Goal: Use online tool/utility: Utilize a website feature to perform a specific function

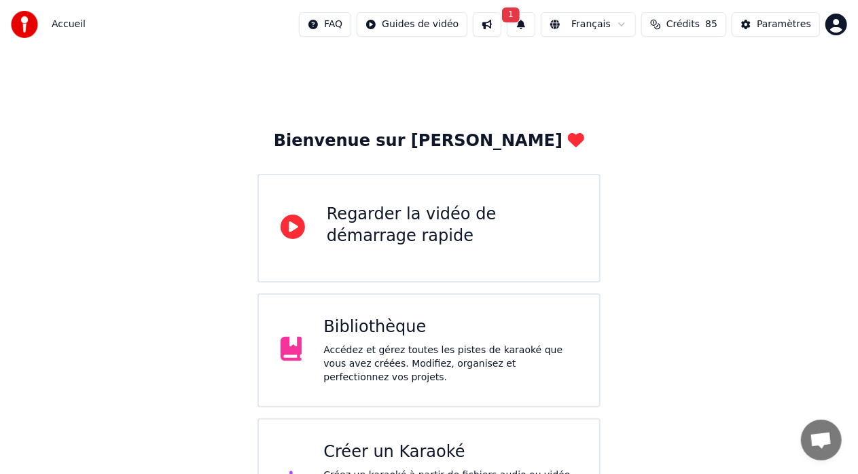
click at [418, 448] on div "Créer un Karaoké" at bounding box center [450, 453] width 254 height 22
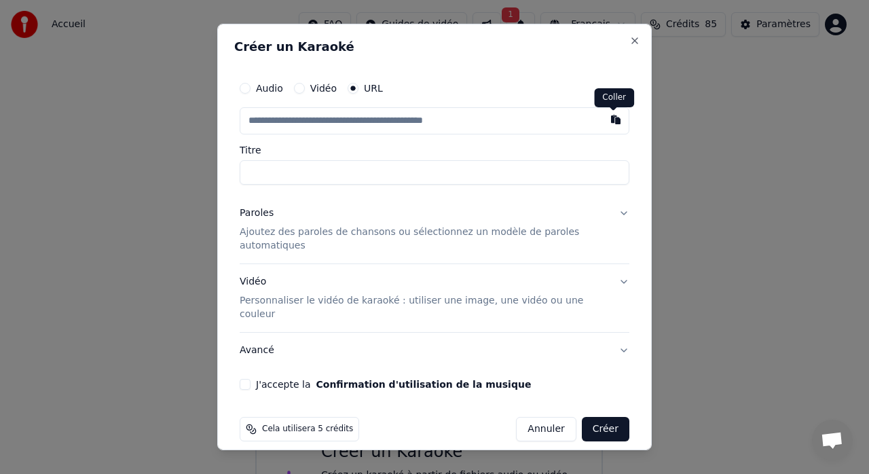
click at [615, 126] on button "button" at bounding box center [616, 119] width 27 height 24
type input "**********"
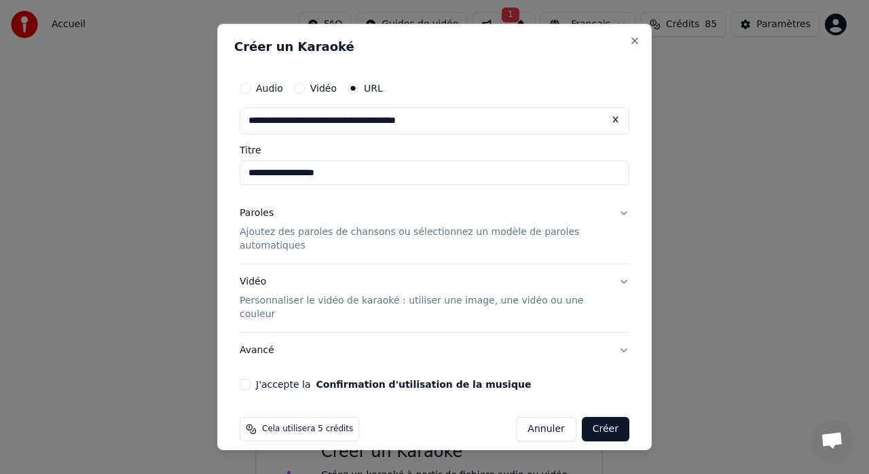
type input "**********"
click at [247, 379] on button "J'accepte la Confirmation d'utilisation de la musique" at bounding box center [245, 384] width 11 height 11
click at [606, 417] on button "Créer" at bounding box center [606, 429] width 48 height 24
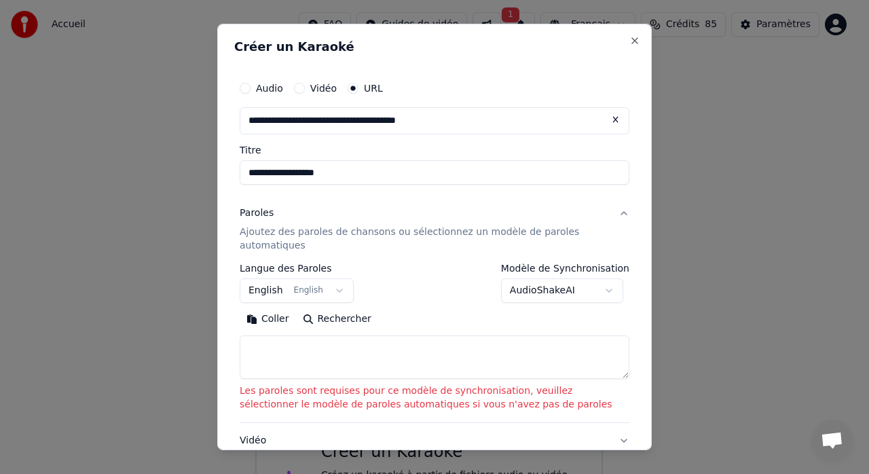
click at [282, 347] on textarea at bounding box center [435, 357] width 390 height 43
click at [272, 318] on button "Coller" at bounding box center [268, 319] width 56 height 22
type textarea "**********"
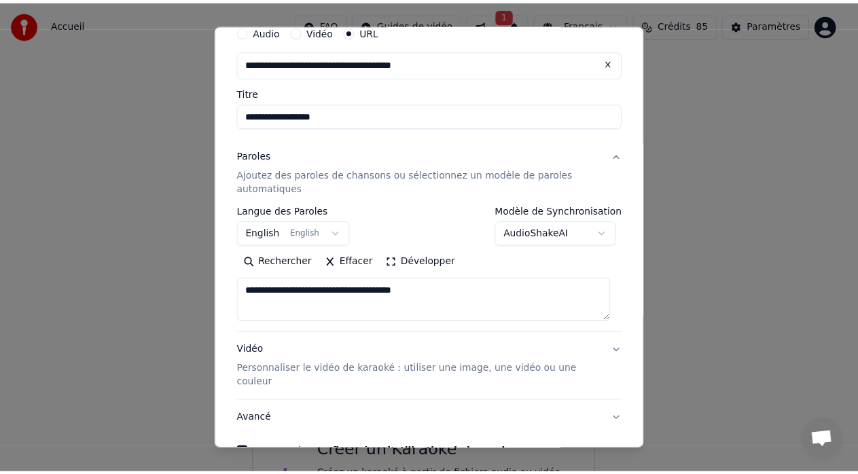
scroll to position [126, 0]
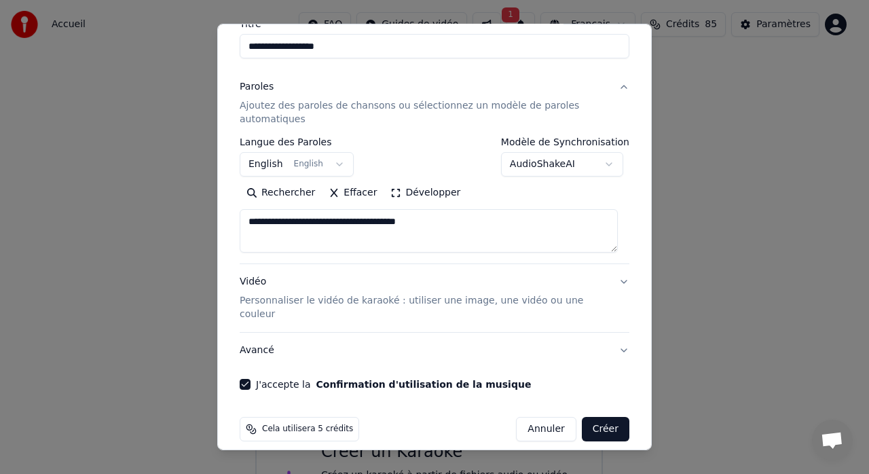
click at [592, 417] on button "Créer" at bounding box center [606, 429] width 48 height 24
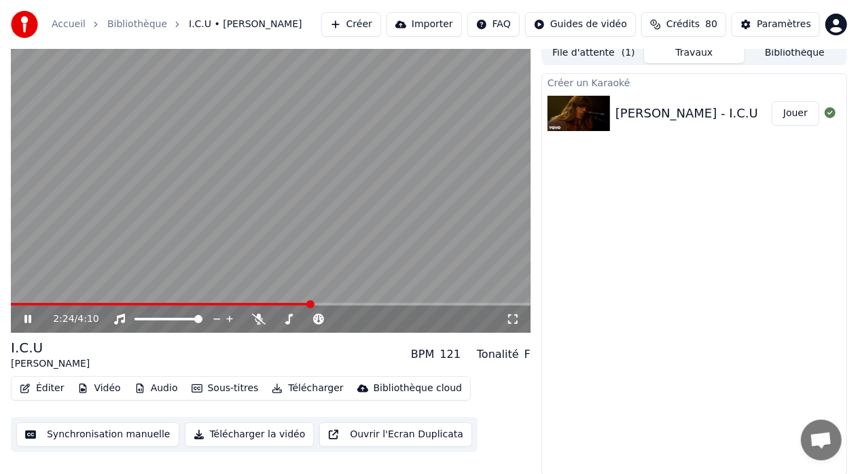
scroll to position [10, 0]
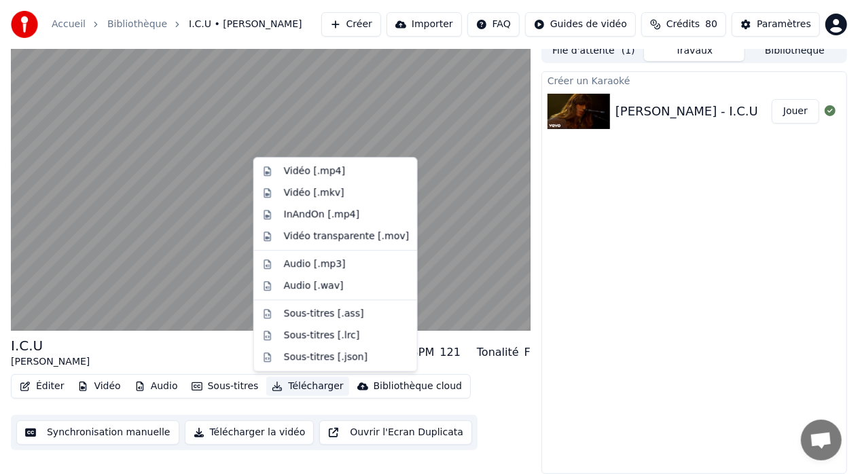
click at [295, 387] on button "Télécharger" at bounding box center [307, 386] width 82 height 19
click at [302, 263] on div "Audio [.mp3]" at bounding box center [315, 264] width 62 height 14
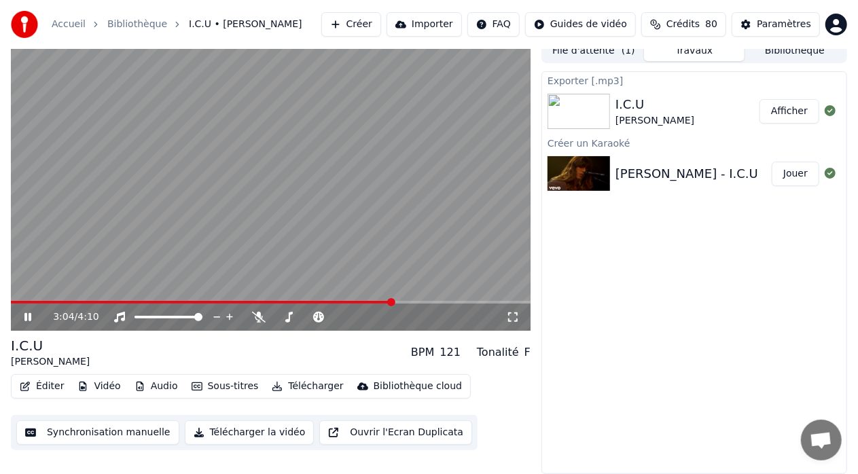
click at [31, 317] on icon at bounding box center [27, 317] width 7 height 8
click at [11, 304] on div "3:04 / 4:10" at bounding box center [271, 317] width 520 height 27
click at [14, 302] on span at bounding box center [202, 302] width 382 height 3
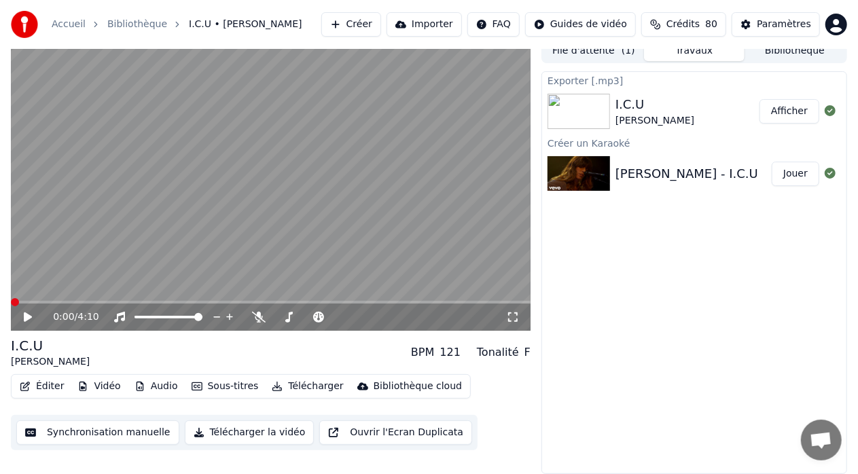
click at [11, 300] on span at bounding box center [15, 302] width 8 height 8
click at [26, 314] on icon at bounding box center [28, 317] width 8 height 10
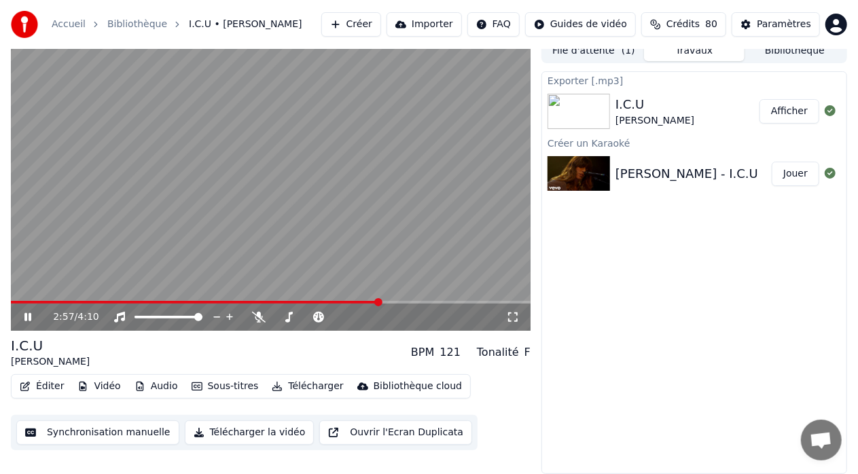
click at [26, 315] on icon at bounding box center [27, 317] width 7 height 8
